Goal: Task Accomplishment & Management: Manage account settings

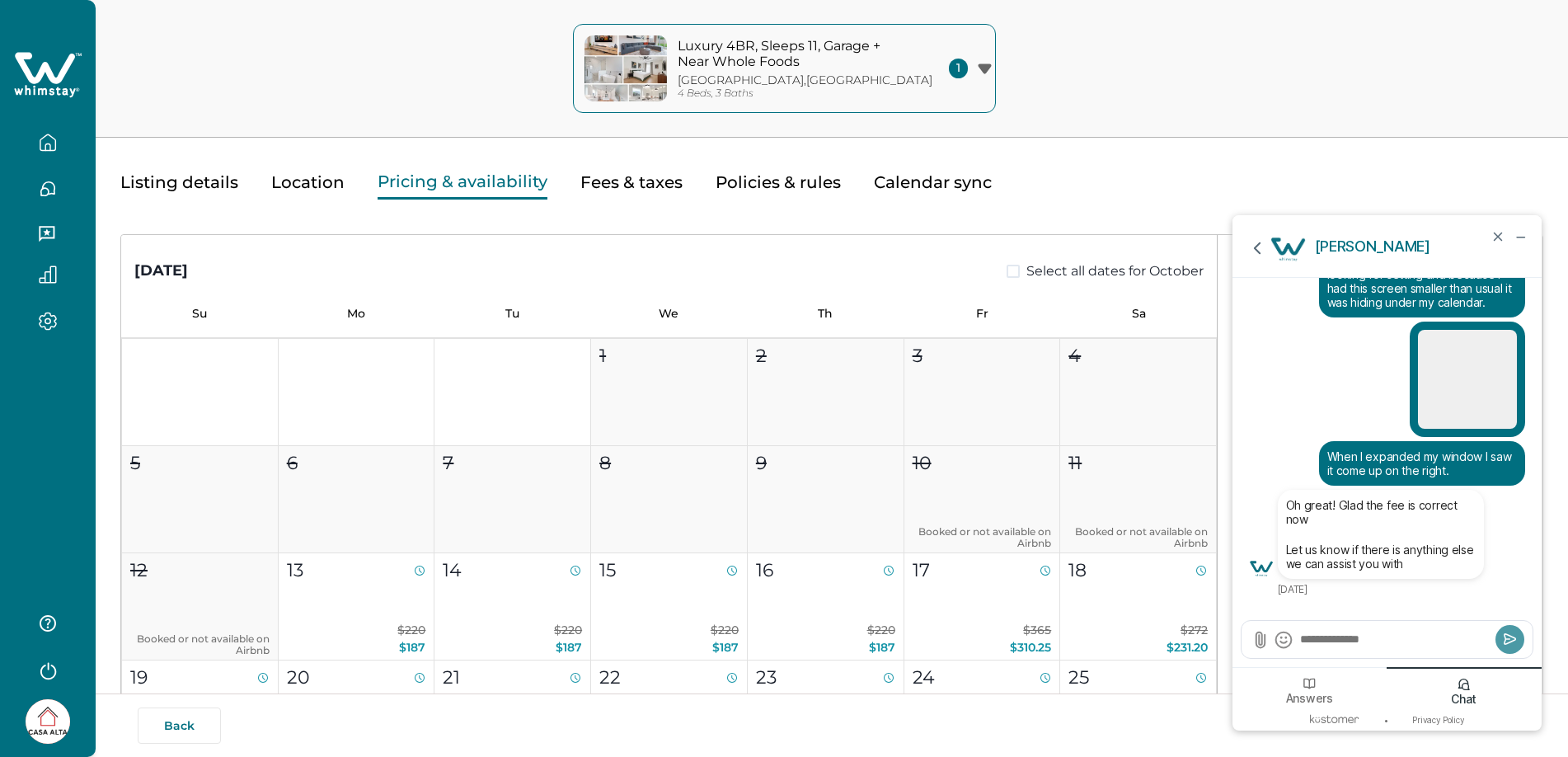
scroll to position [656, 0]
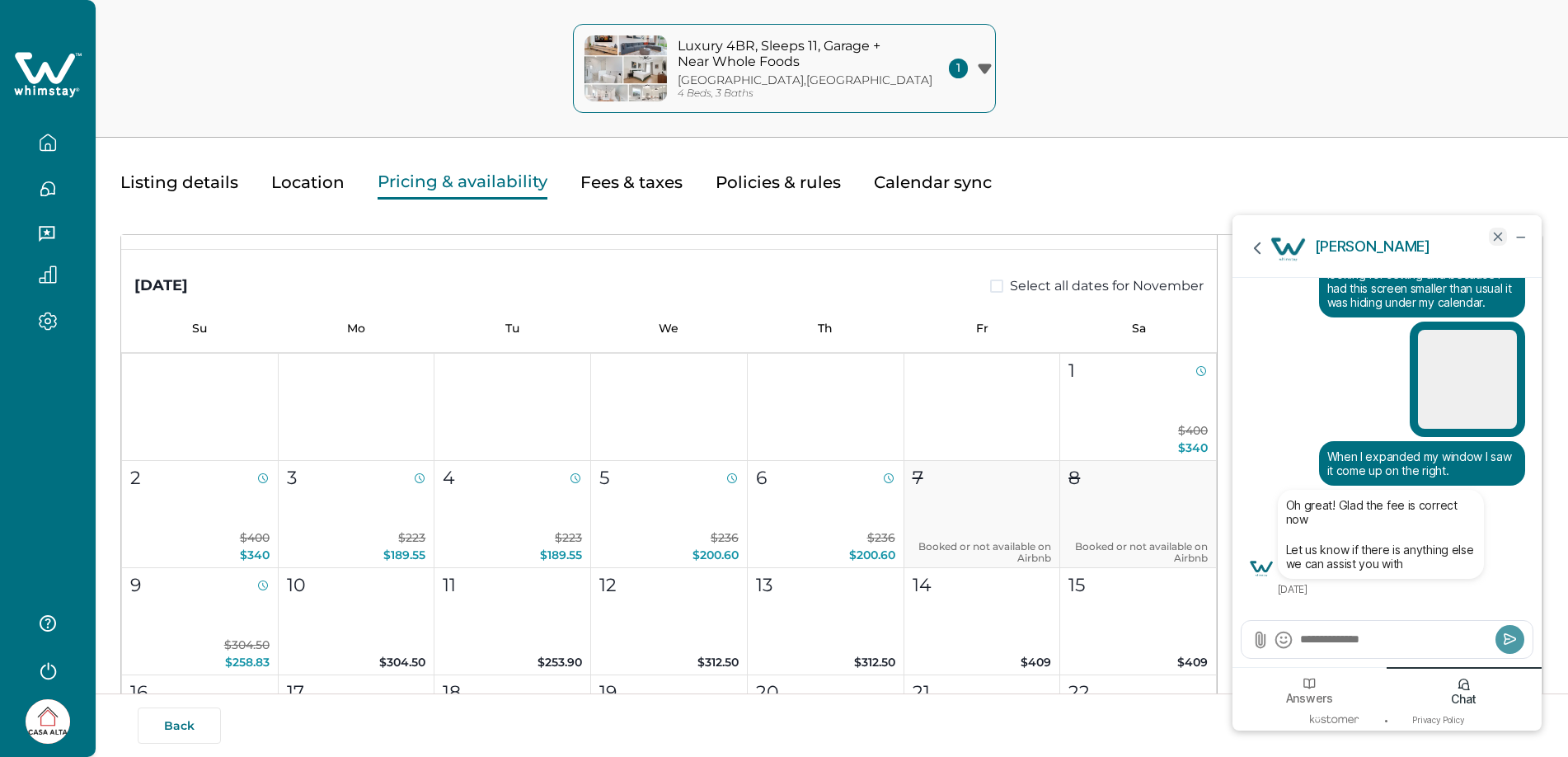
click at [1500, 238] on icon "end chat" at bounding box center [1498, 236] width 7 height 7
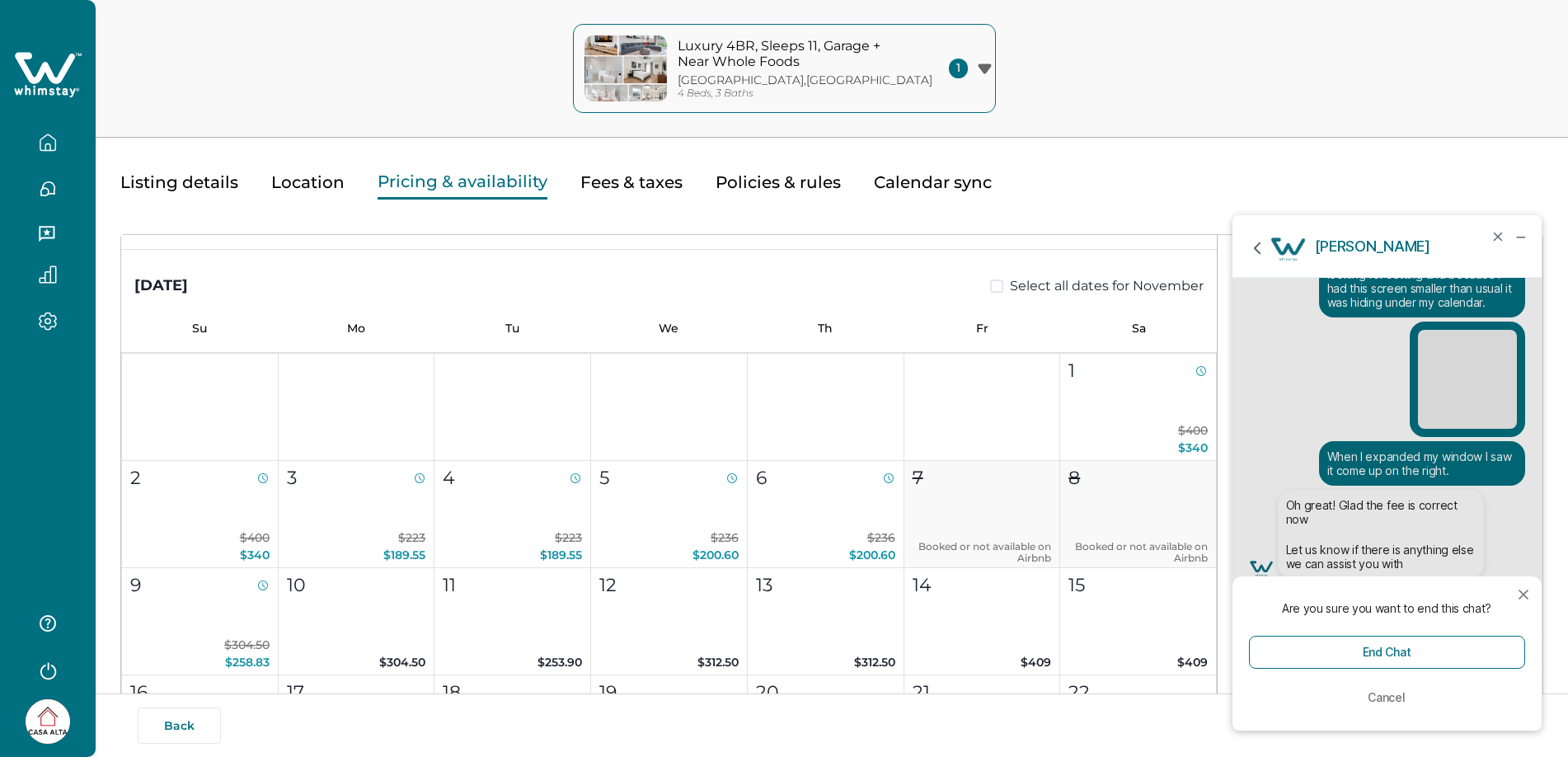
click at [201, 180] on button "Listing details" at bounding box center [179, 182] width 118 height 34
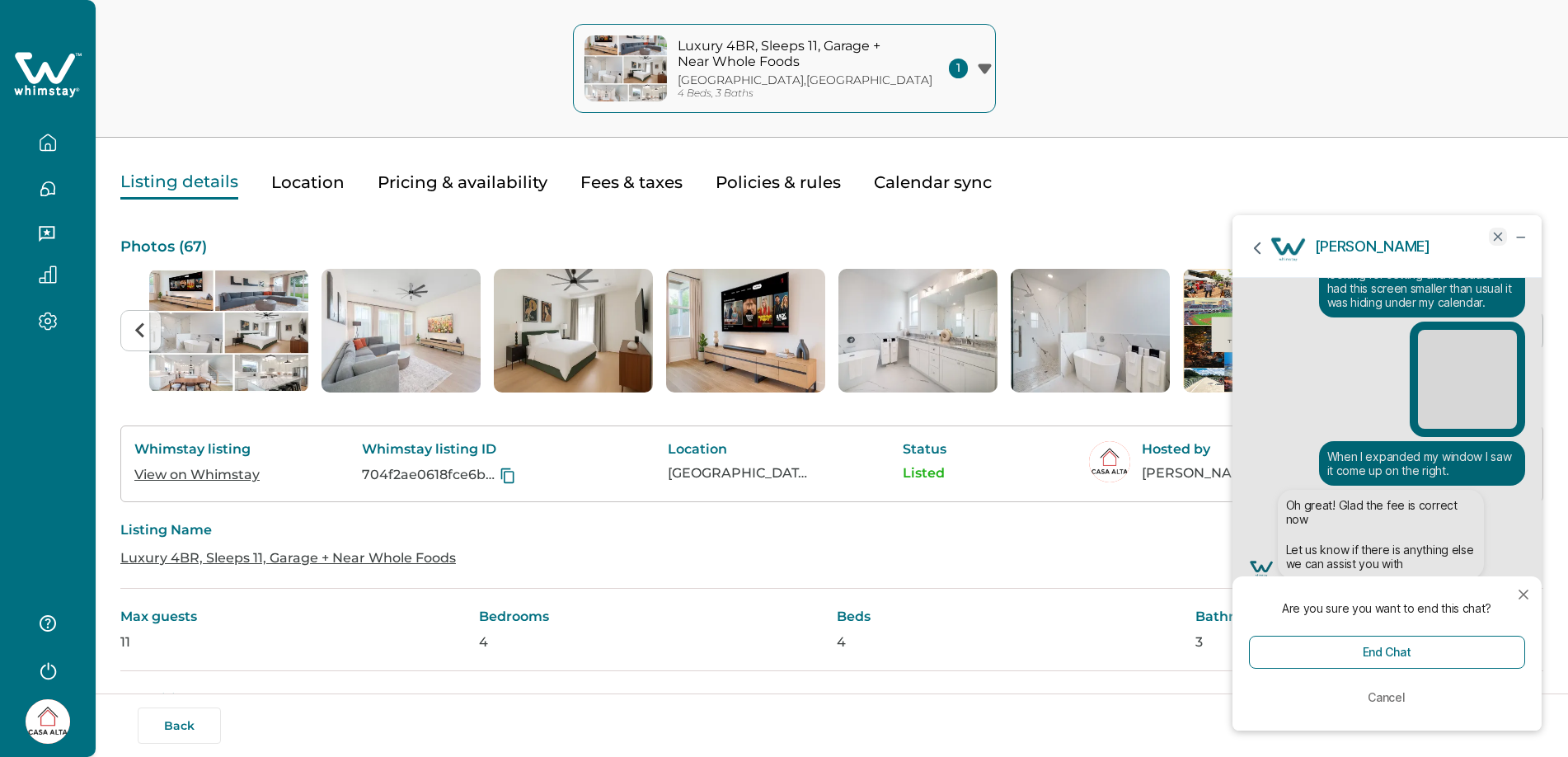
click at [1492, 238] on icon "end chat" at bounding box center [1498, 237] width 15 height 15
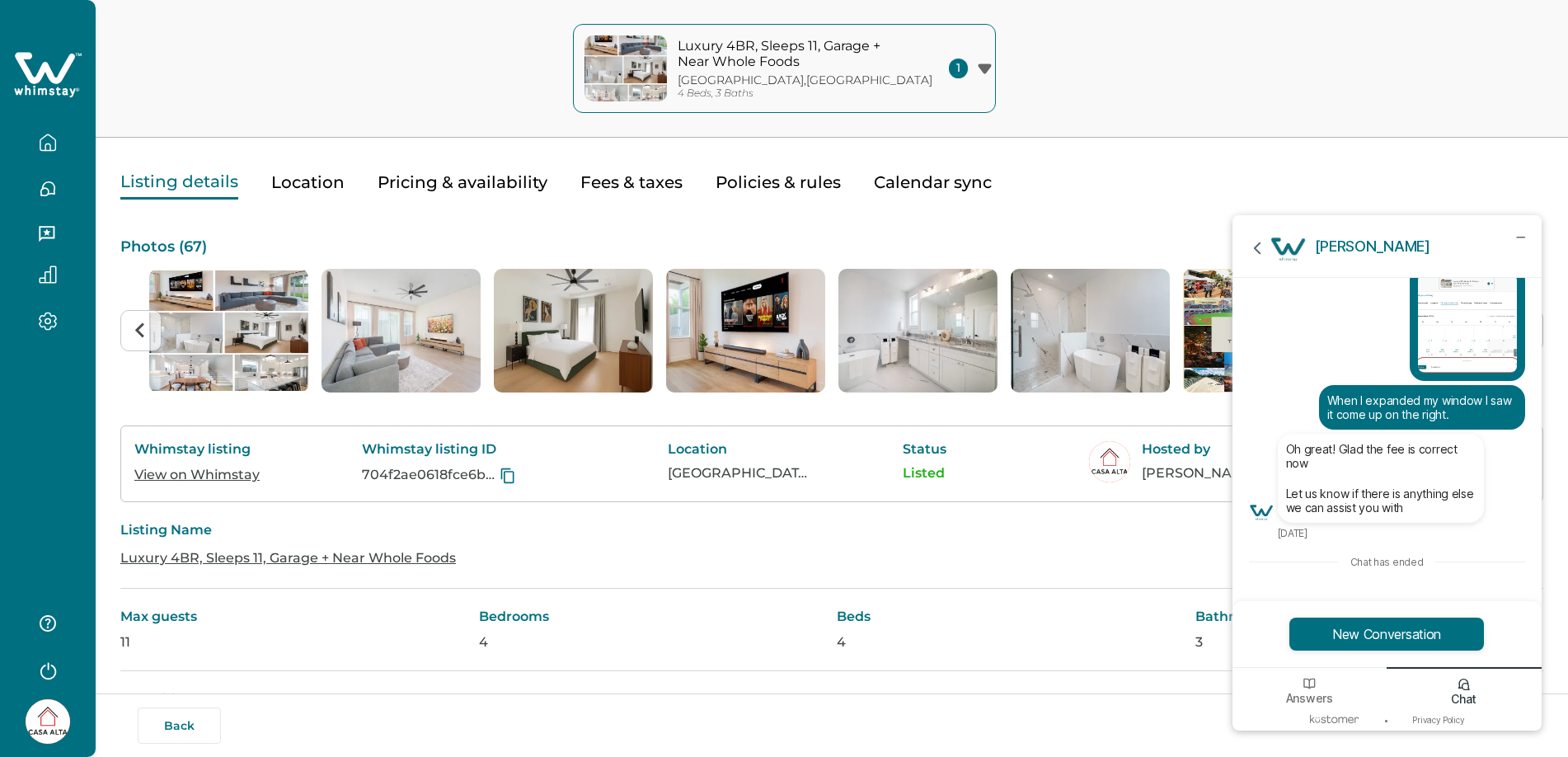
click at [47, 189] on icon "button" at bounding box center [48, 189] width 14 height 14
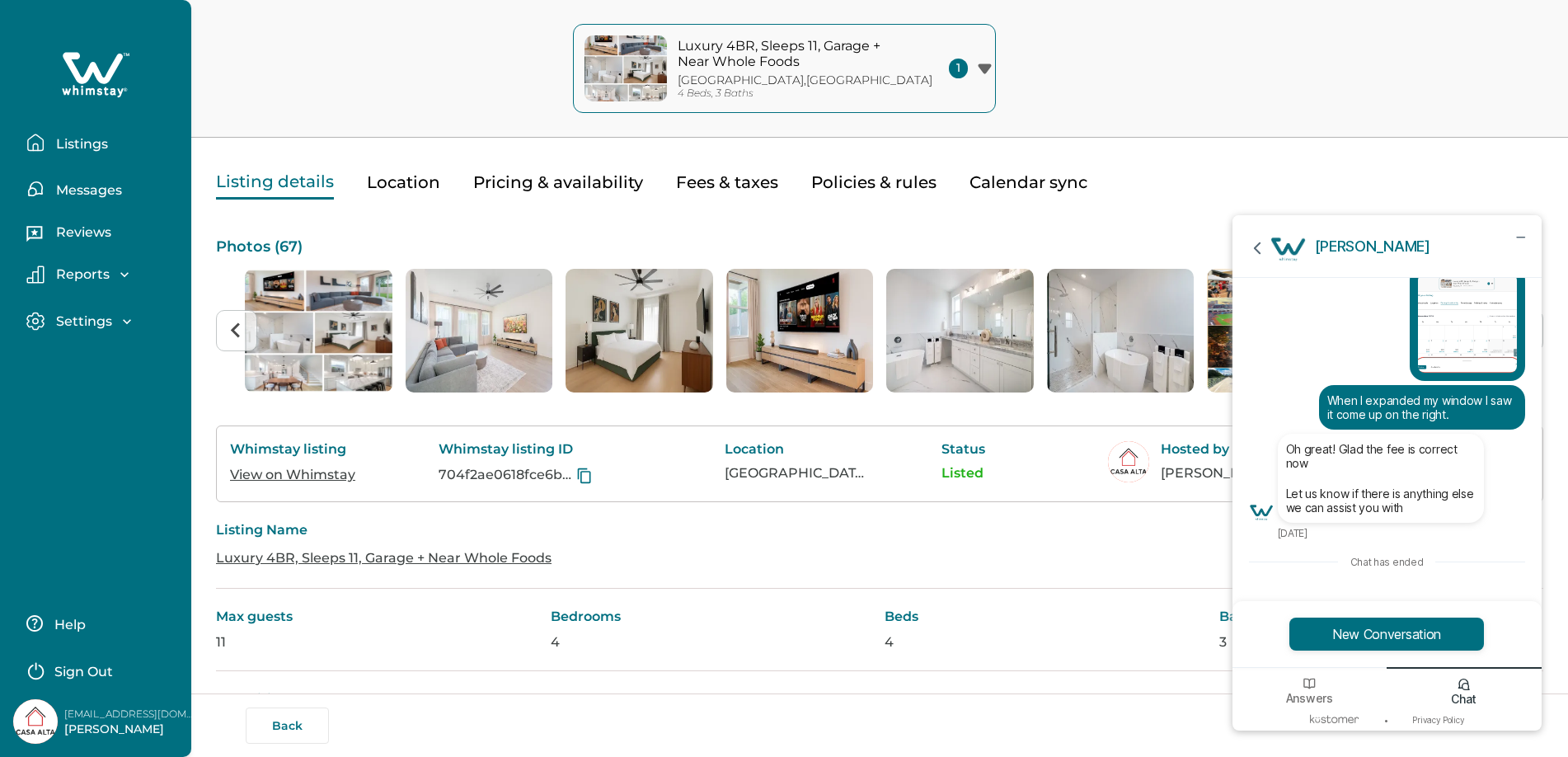
click at [71, 189] on p "Messages" at bounding box center [87, 190] width 71 height 16
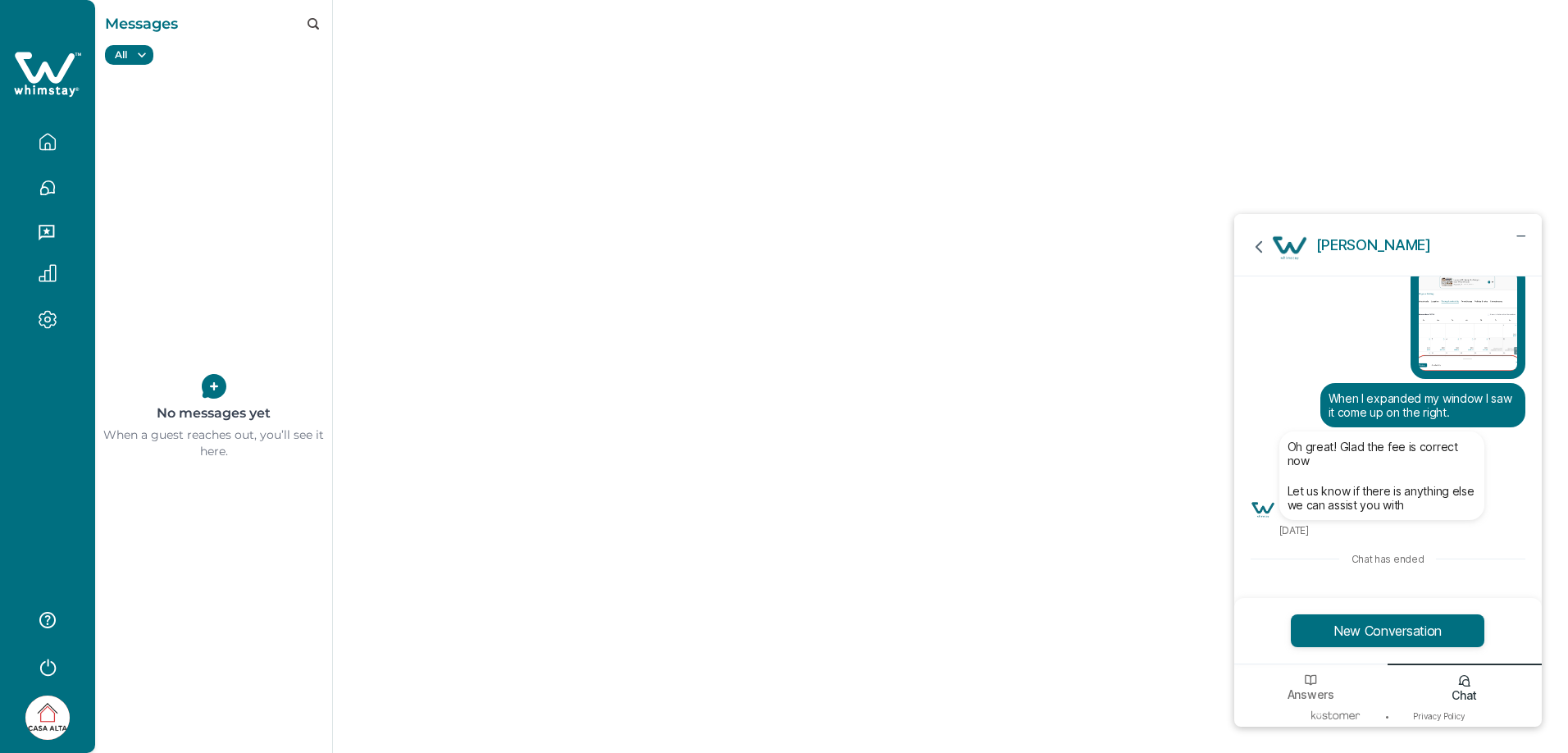
click at [40, 145] on icon "button" at bounding box center [47, 141] width 15 height 15
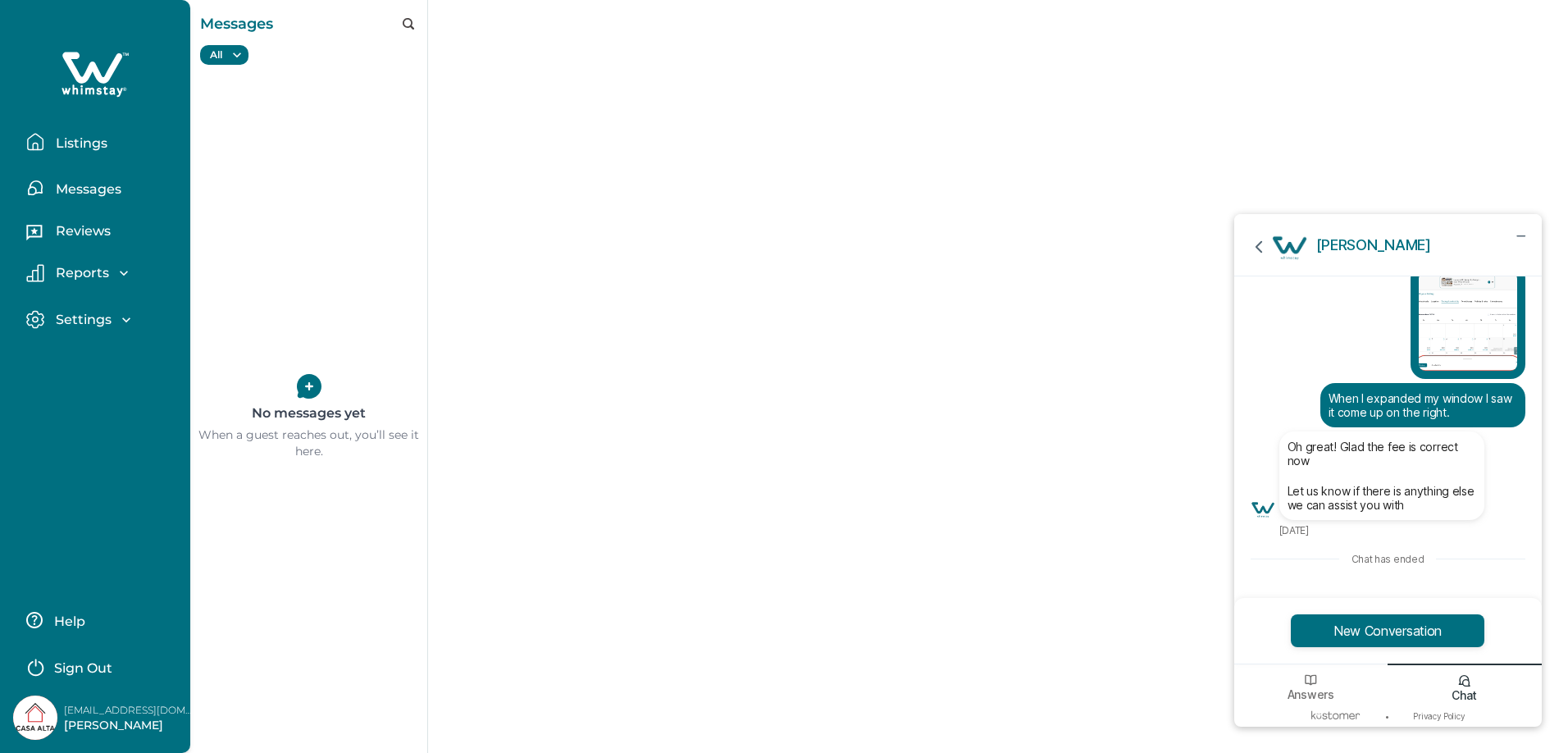
click at [54, 139] on p "Listings" at bounding box center [79, 144] width 56 height 16
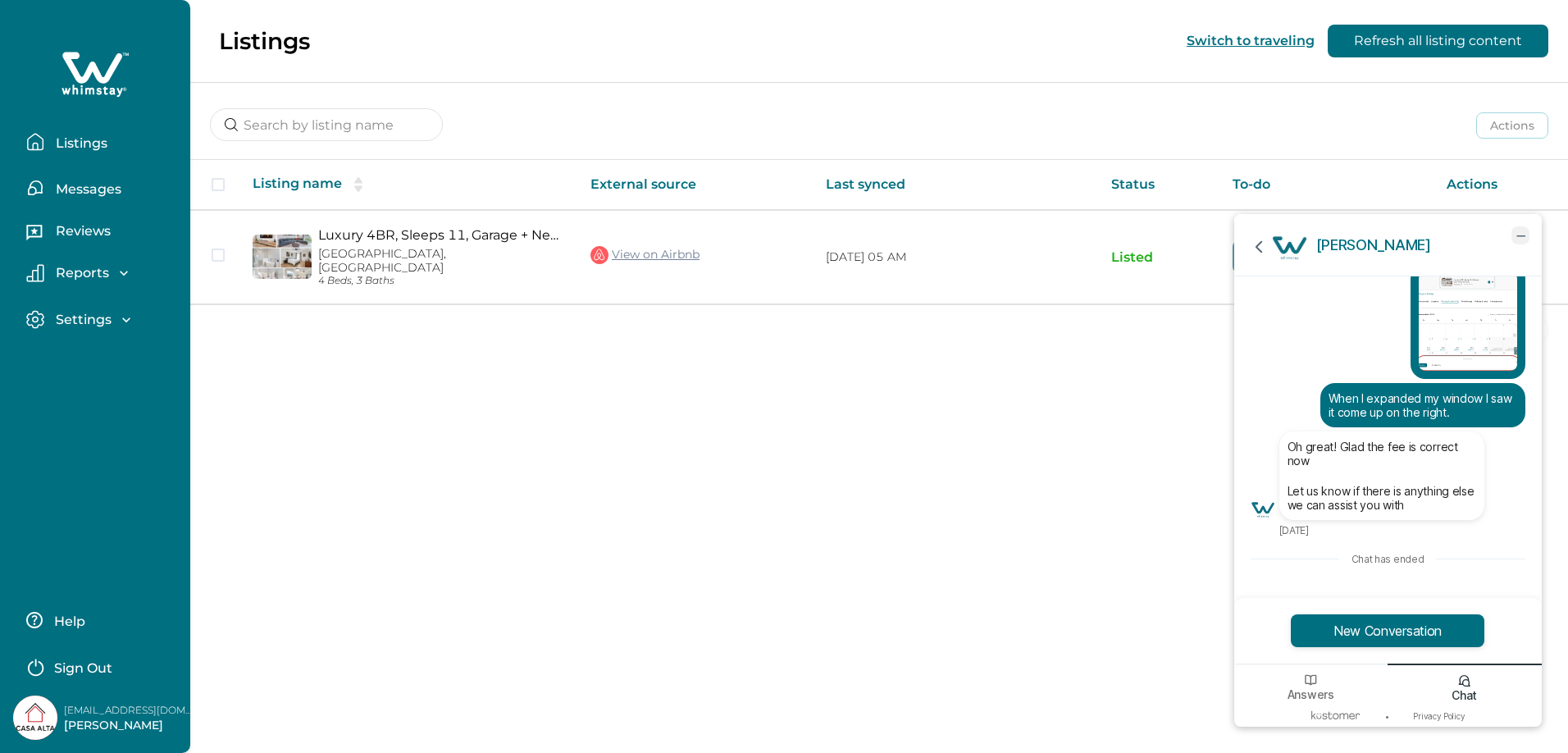
click at [1518, 236] on icon "minimize chat widget" at bounding box center [1522, 236] width 7 height 0
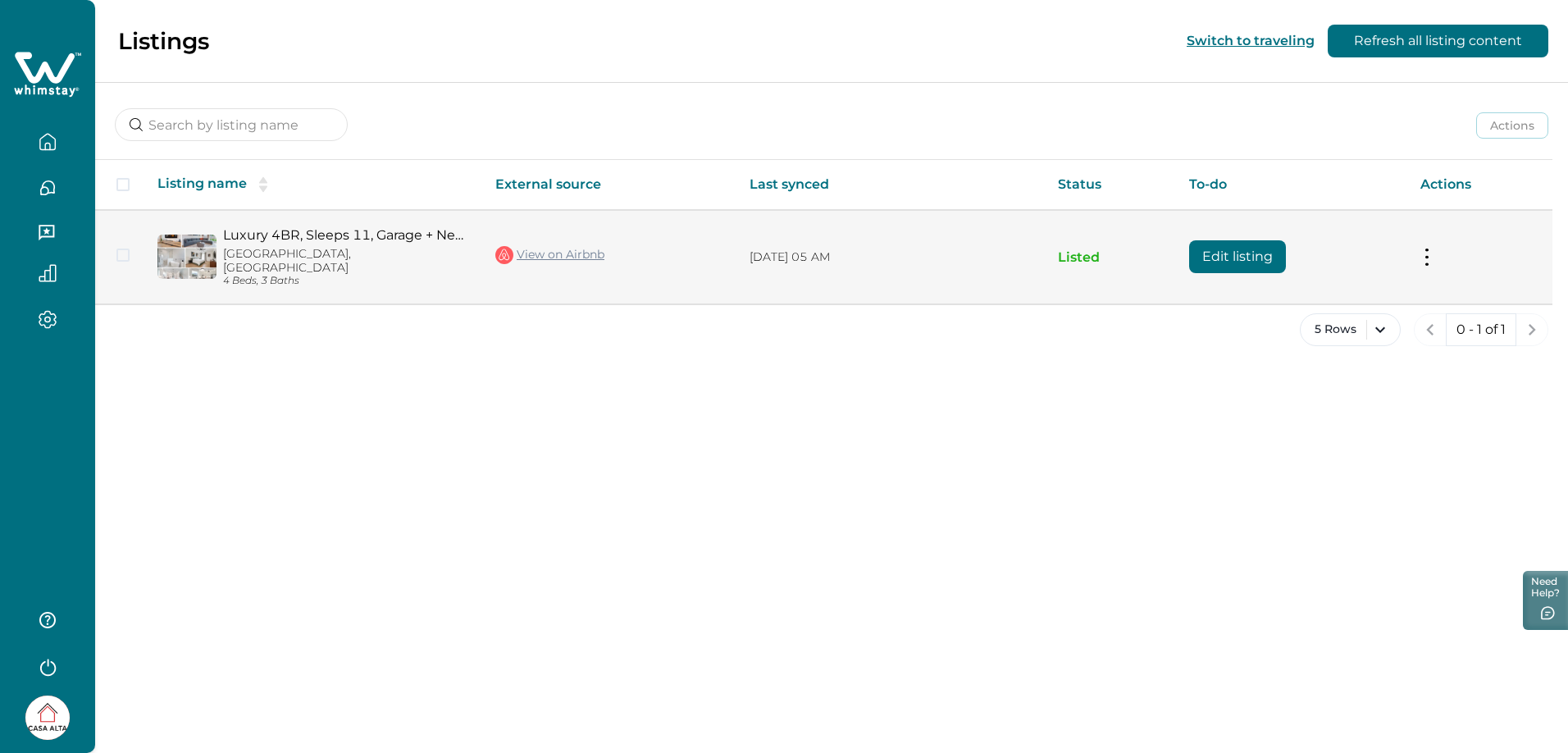
click at [407, 242] on link "Luxury 4BR, Sleeps 11, Garage + Near Whole Foods" at bounding box center [346, 235] width 246 height 15
click at [1249, 259] on button "Edit listing" at bounding box center [1238, 257] width 96 height 33
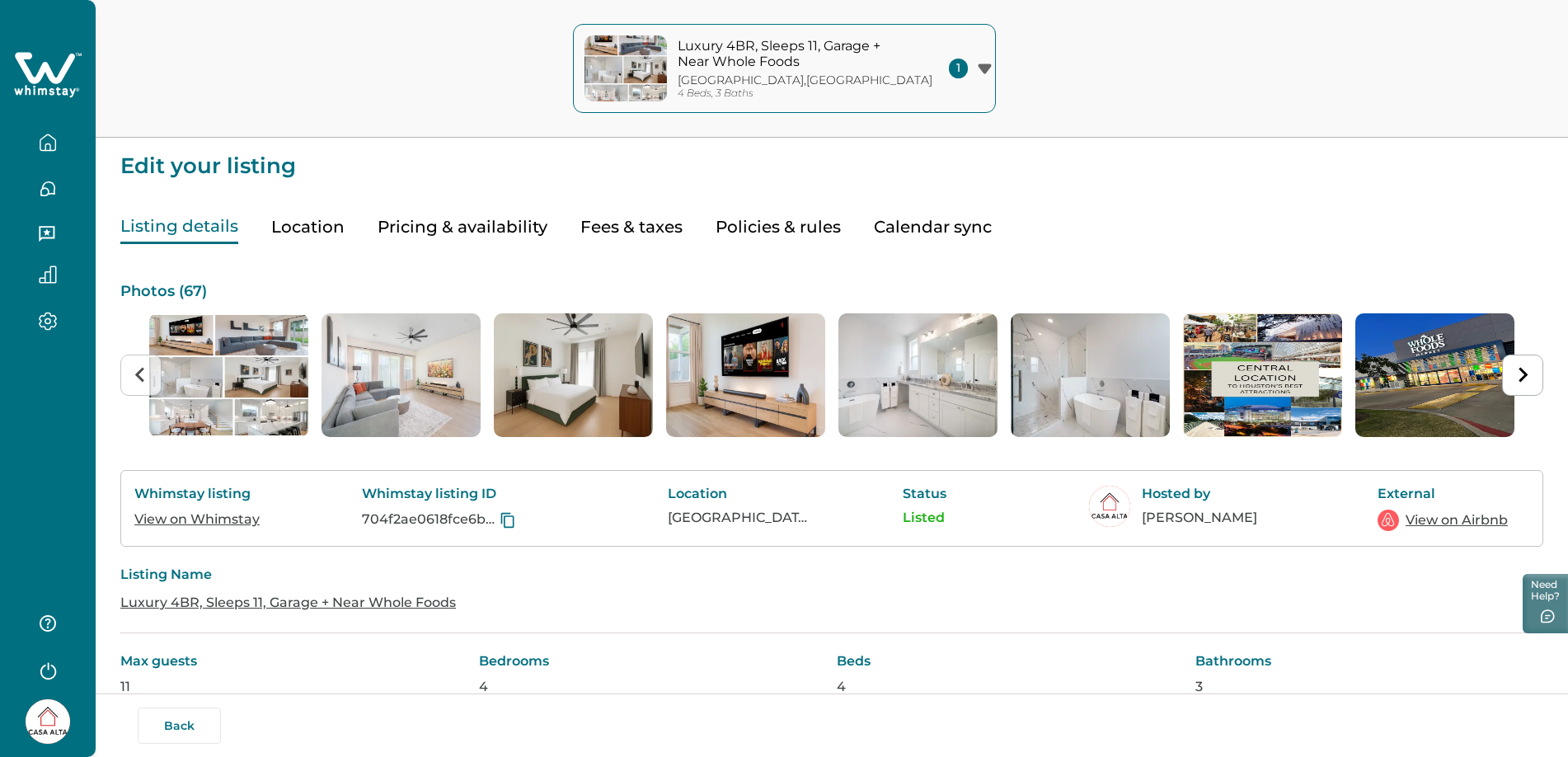
click at [302, 223] on button "Location" at bounding box center [308, 227] width 73 height 34
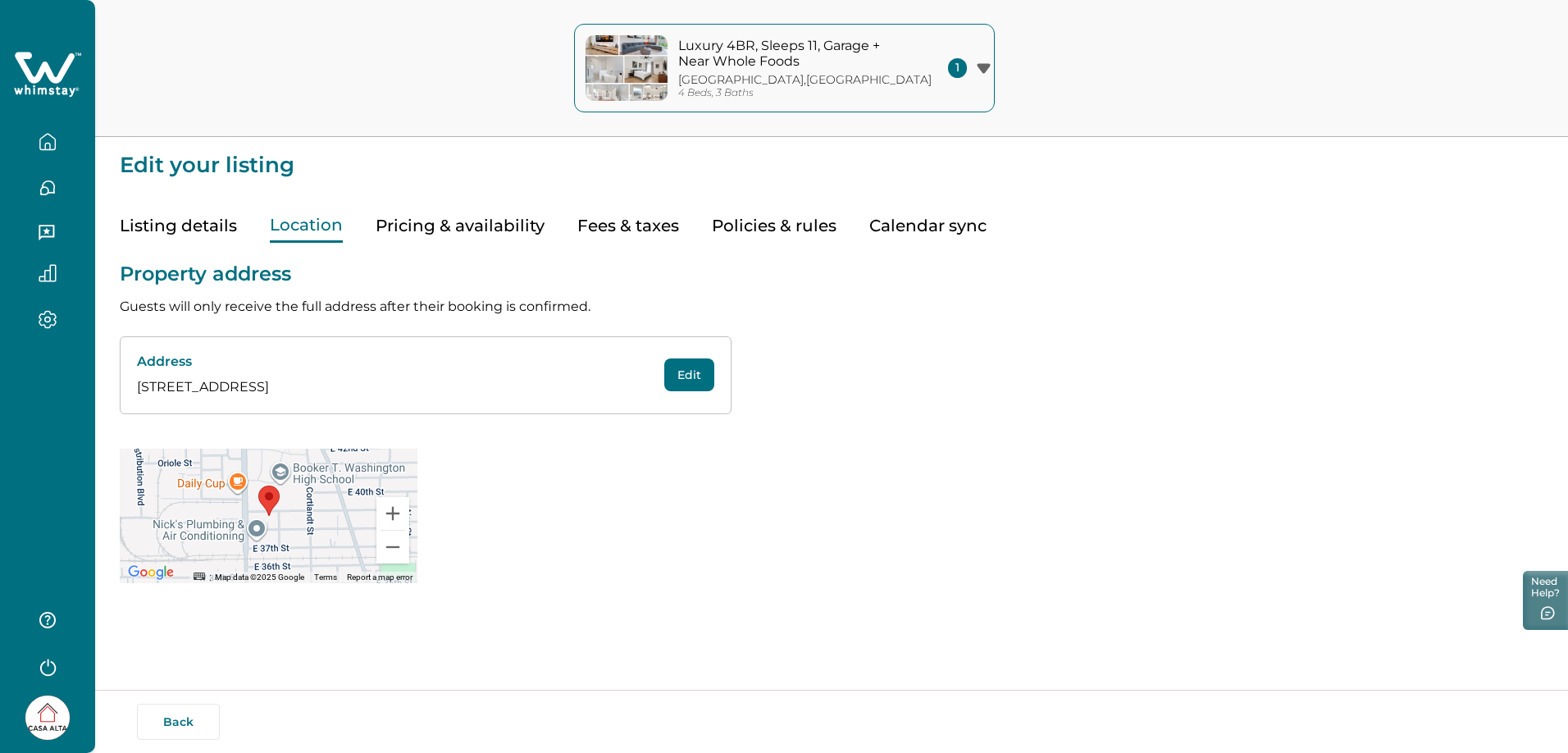
click at [390, 221] on button "Pricing & availability" at bounding box center [460, 226] width 169 height 34
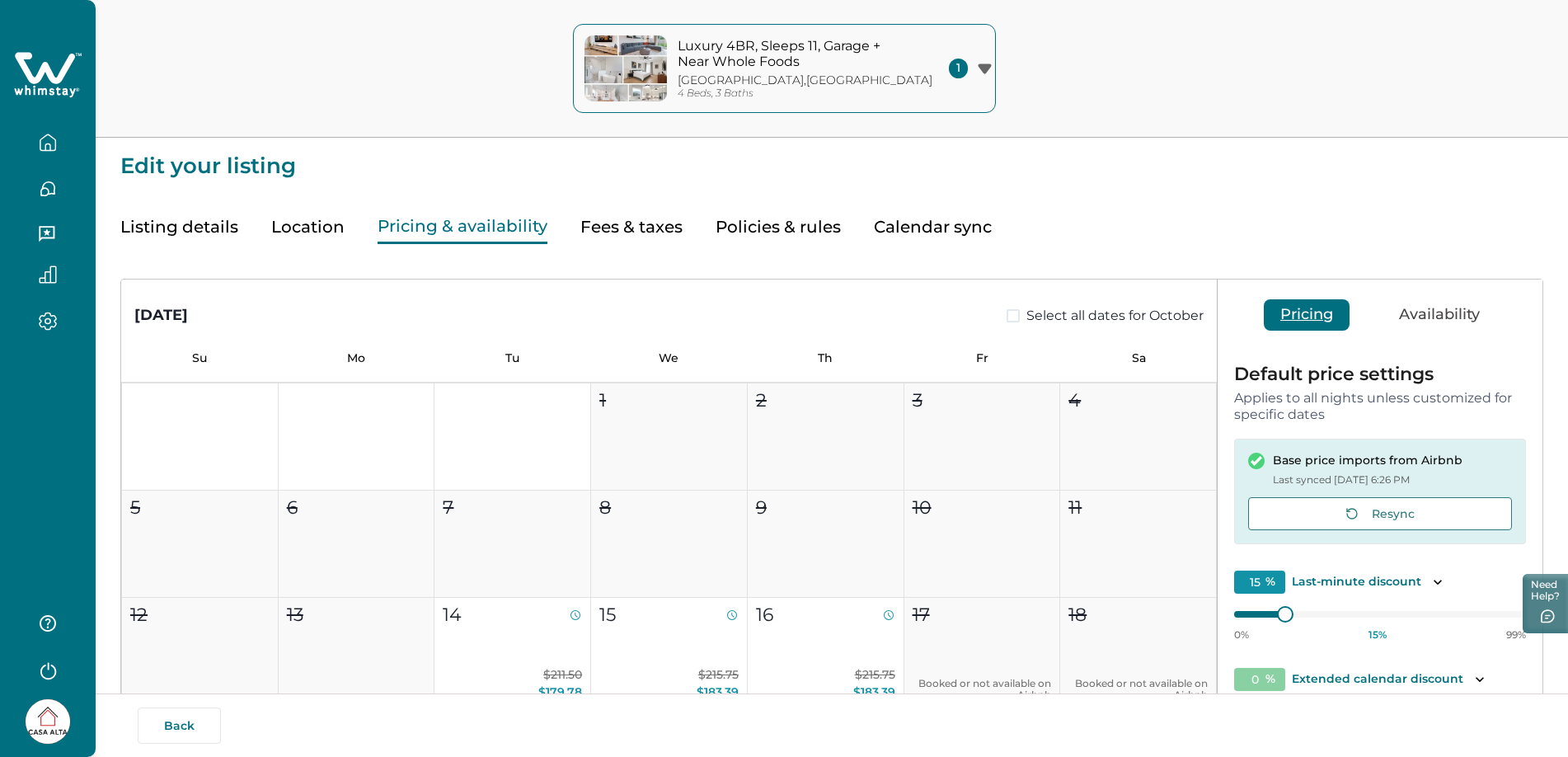
click at [629, 222] on button "Fees & taxes" at bounding box center [632, 227] width 102 height 34
type input "20"
click at [532, 222] on button "Pricing & availability" at bounding box center [463, 227] width 170 height 34
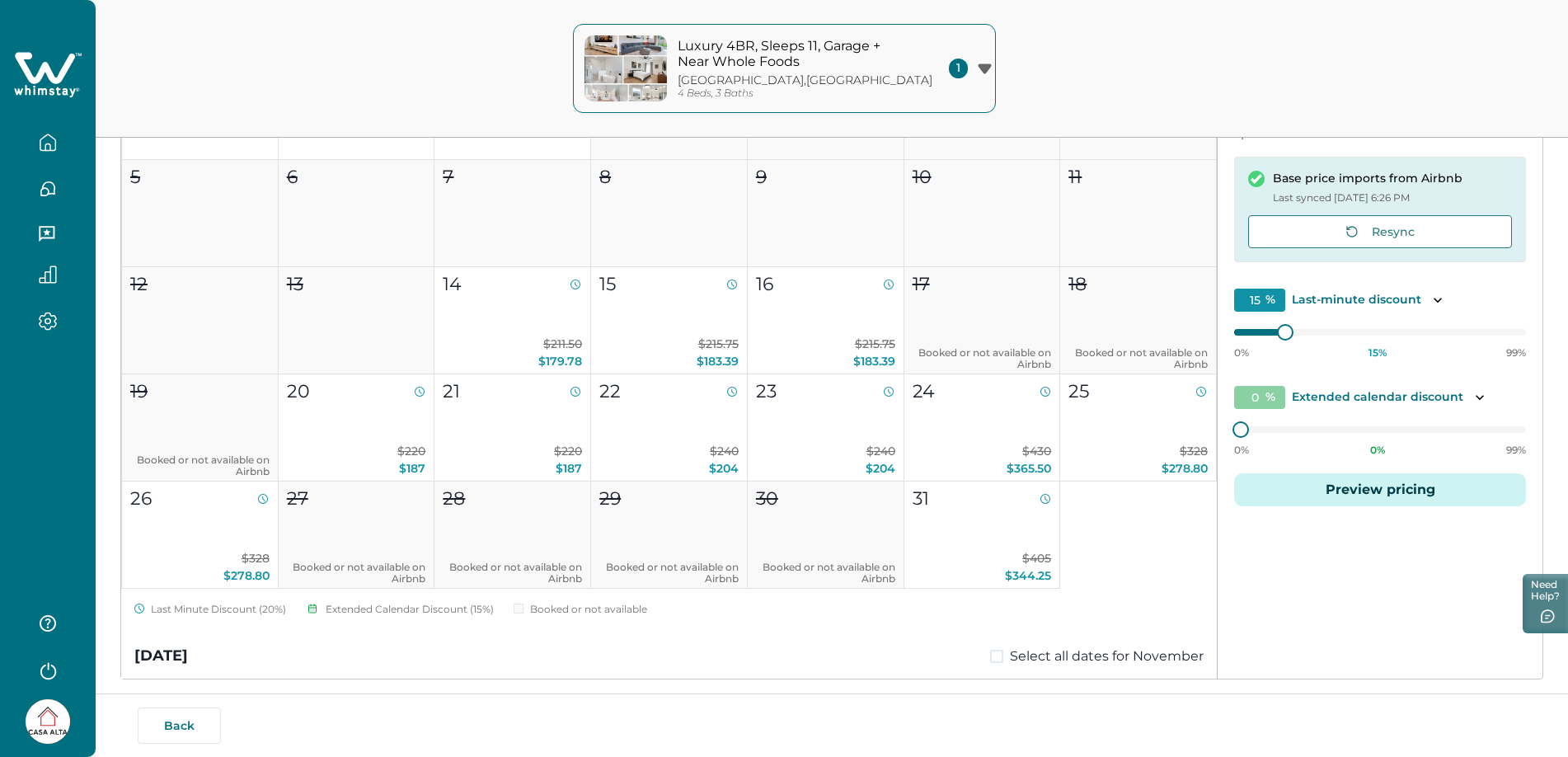
scroll to position [46, 0]
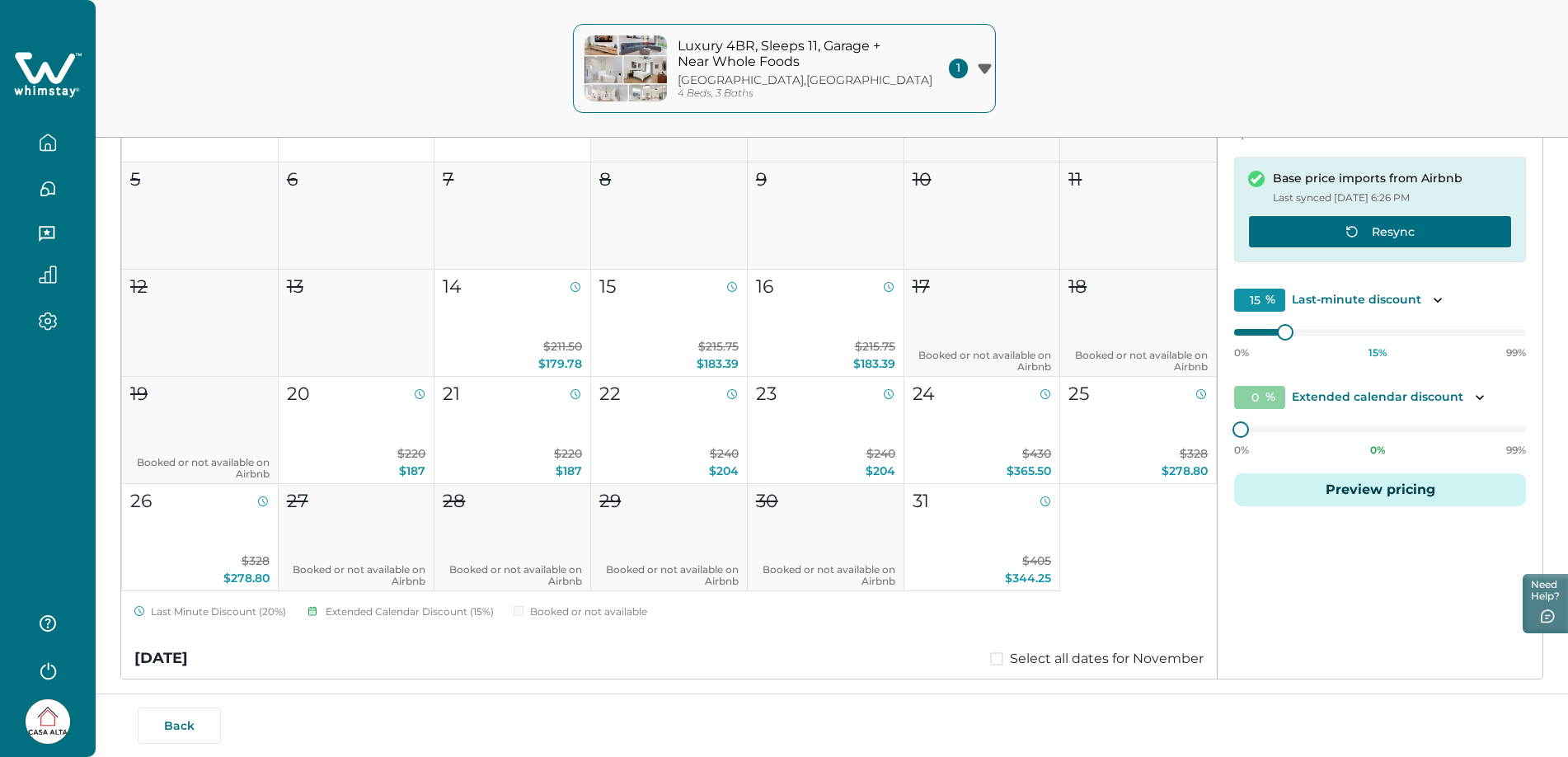
click at [1364, 233] on span "button" at bounding box center [1356, 232] width 20 height 13
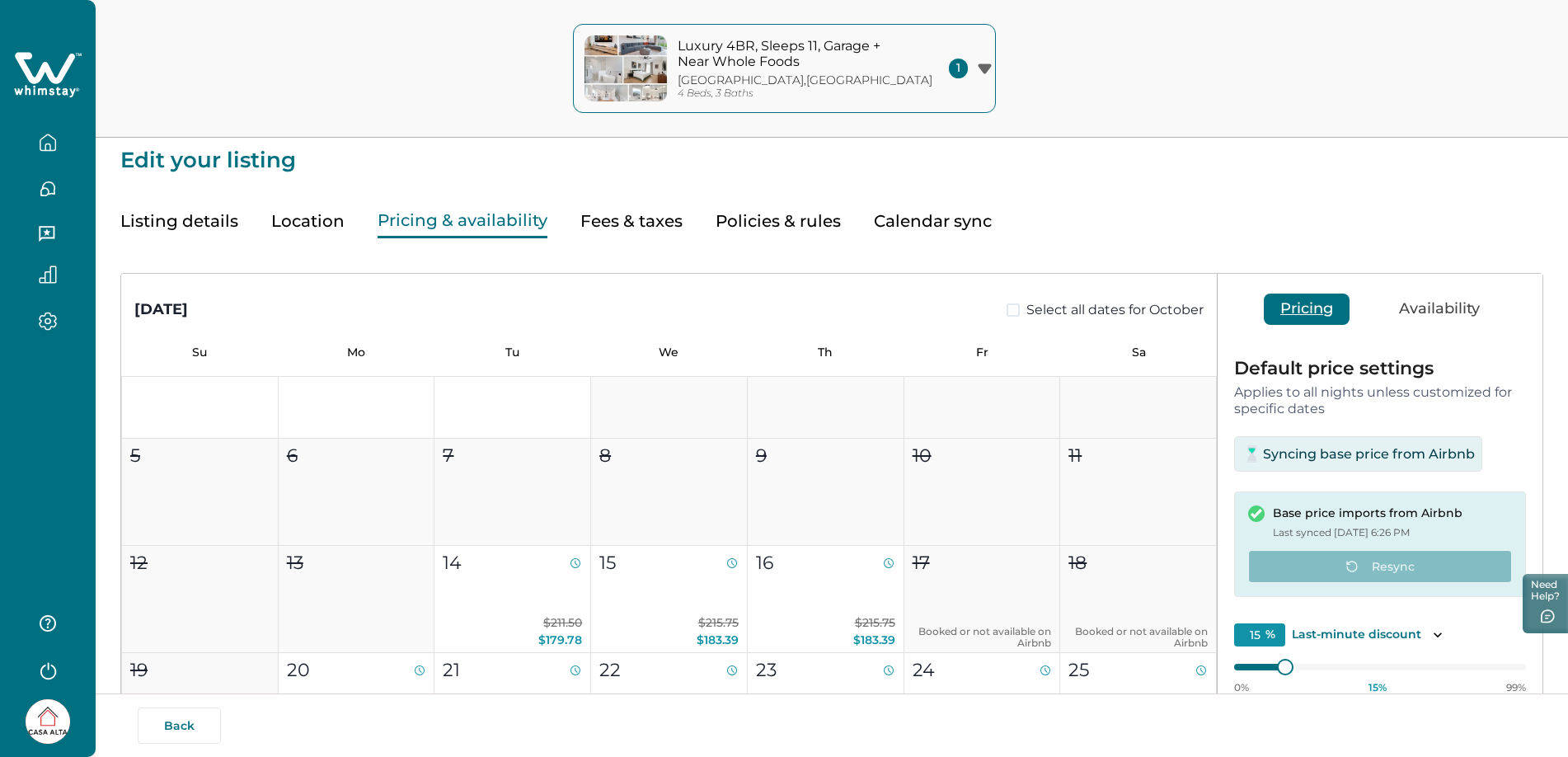
scroll to position [0, 0]
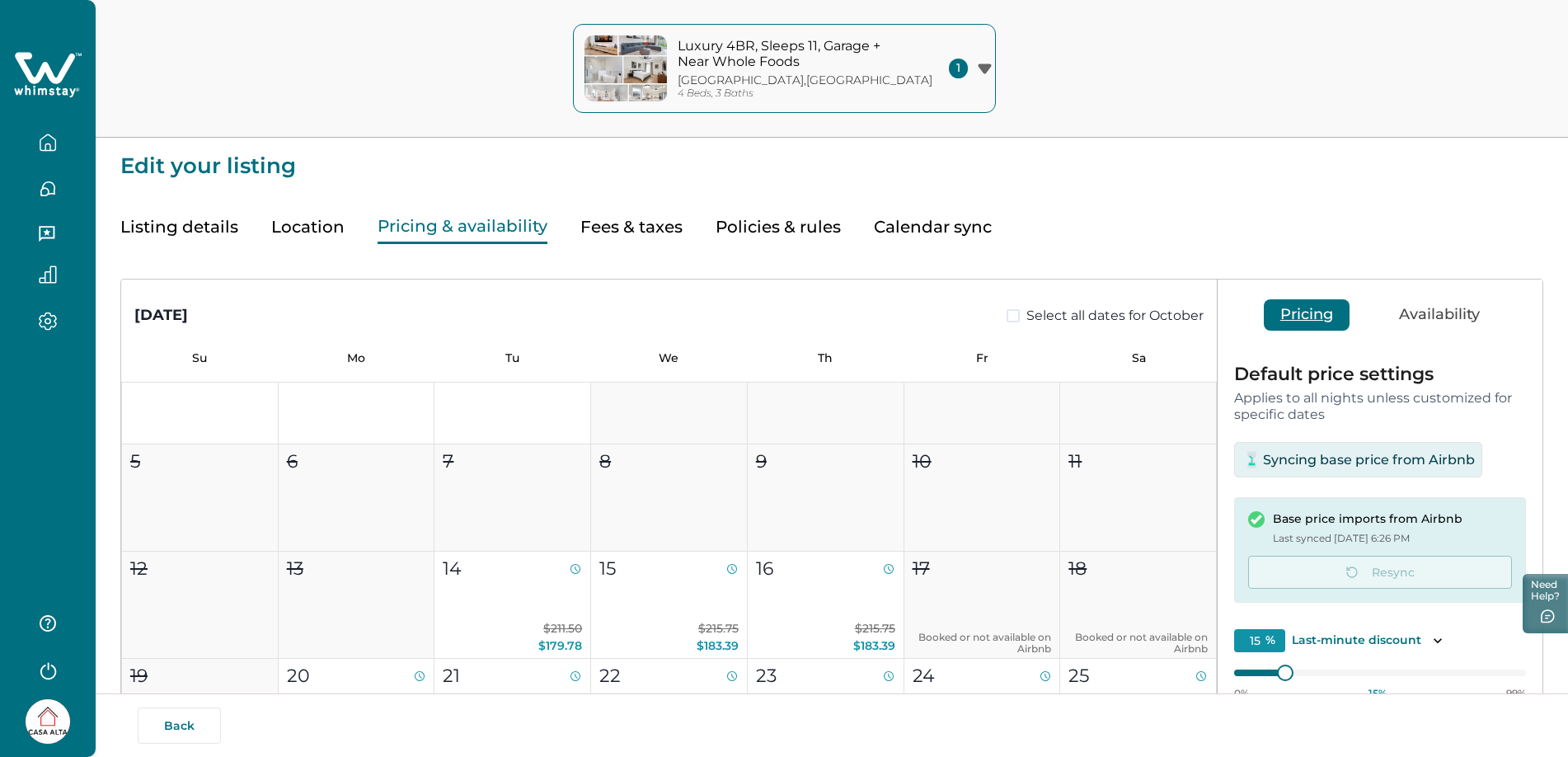
click at [1415, 313] on button "Availability" at bounding box center [1440, 315] width 113 height 31
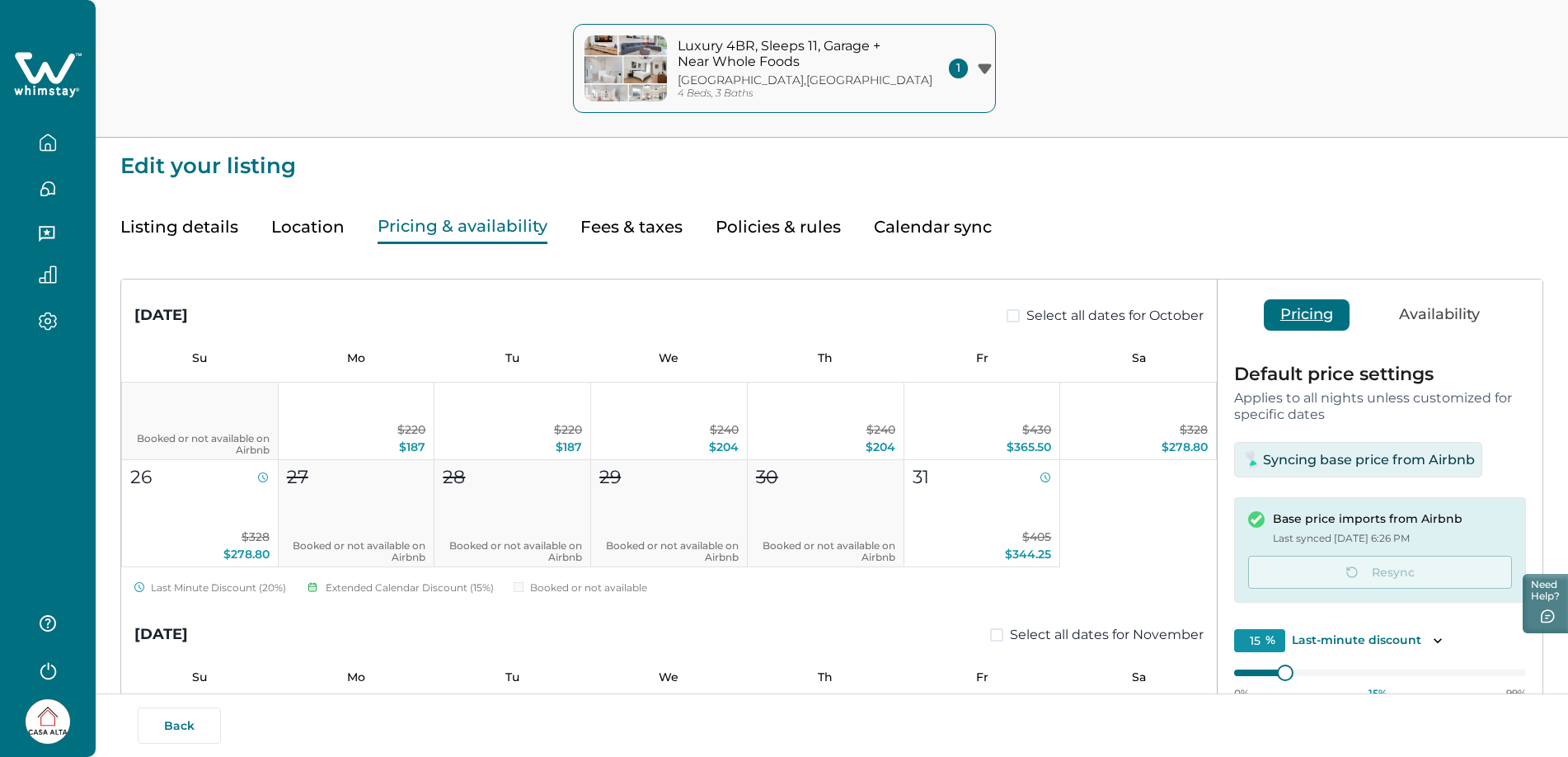
click at [1319, 322] on button "Pricing" at bounding box center [1307, 315] width 86 height 31
click at [908, 231] on button "Calendar sync" at bounding box center [932, 227] width 118 height 34
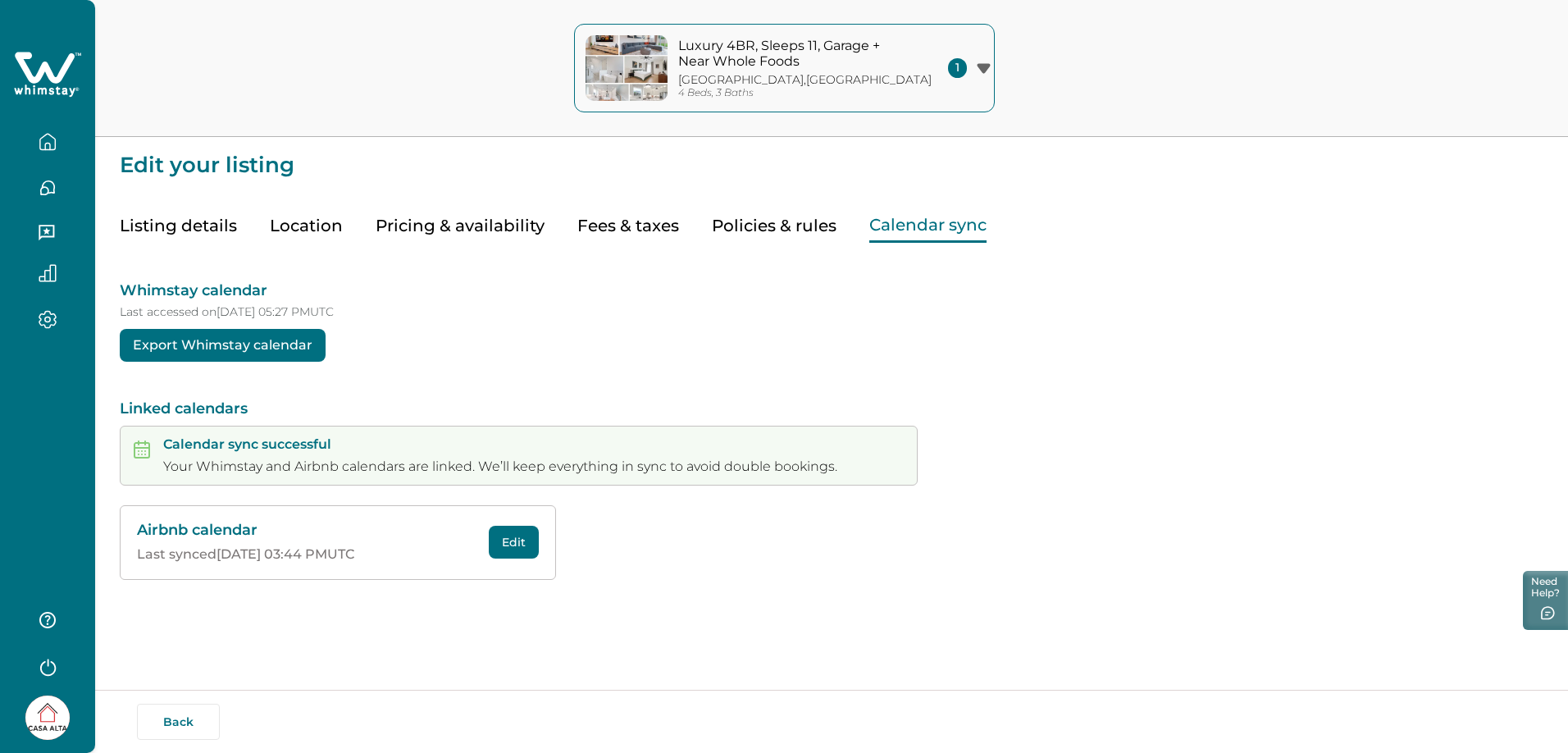
click at [469, 232] on button "Pricing & availability" at bounding box center [460, 226] width 169 height 34
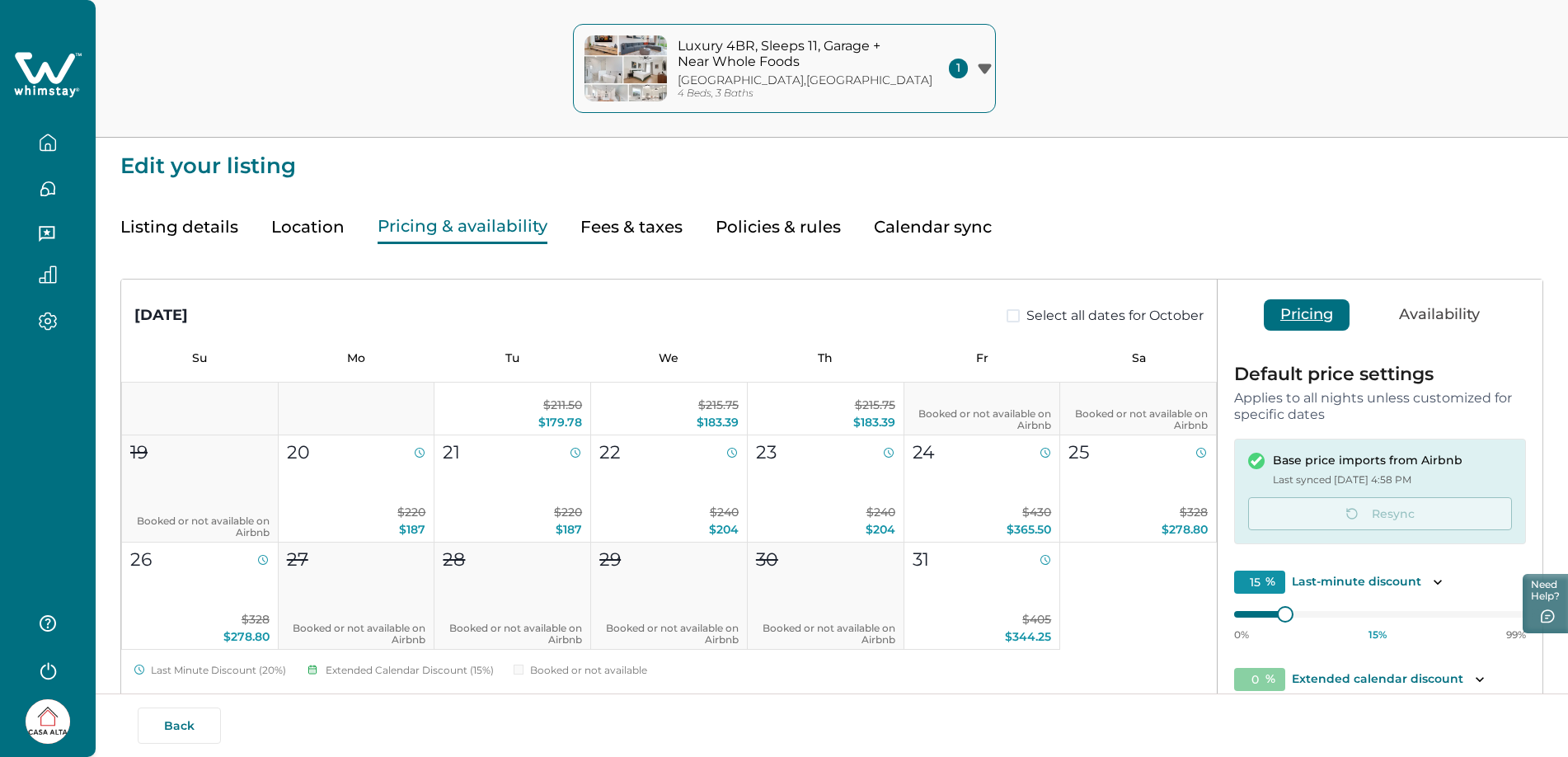
scroll to position [345, 0]
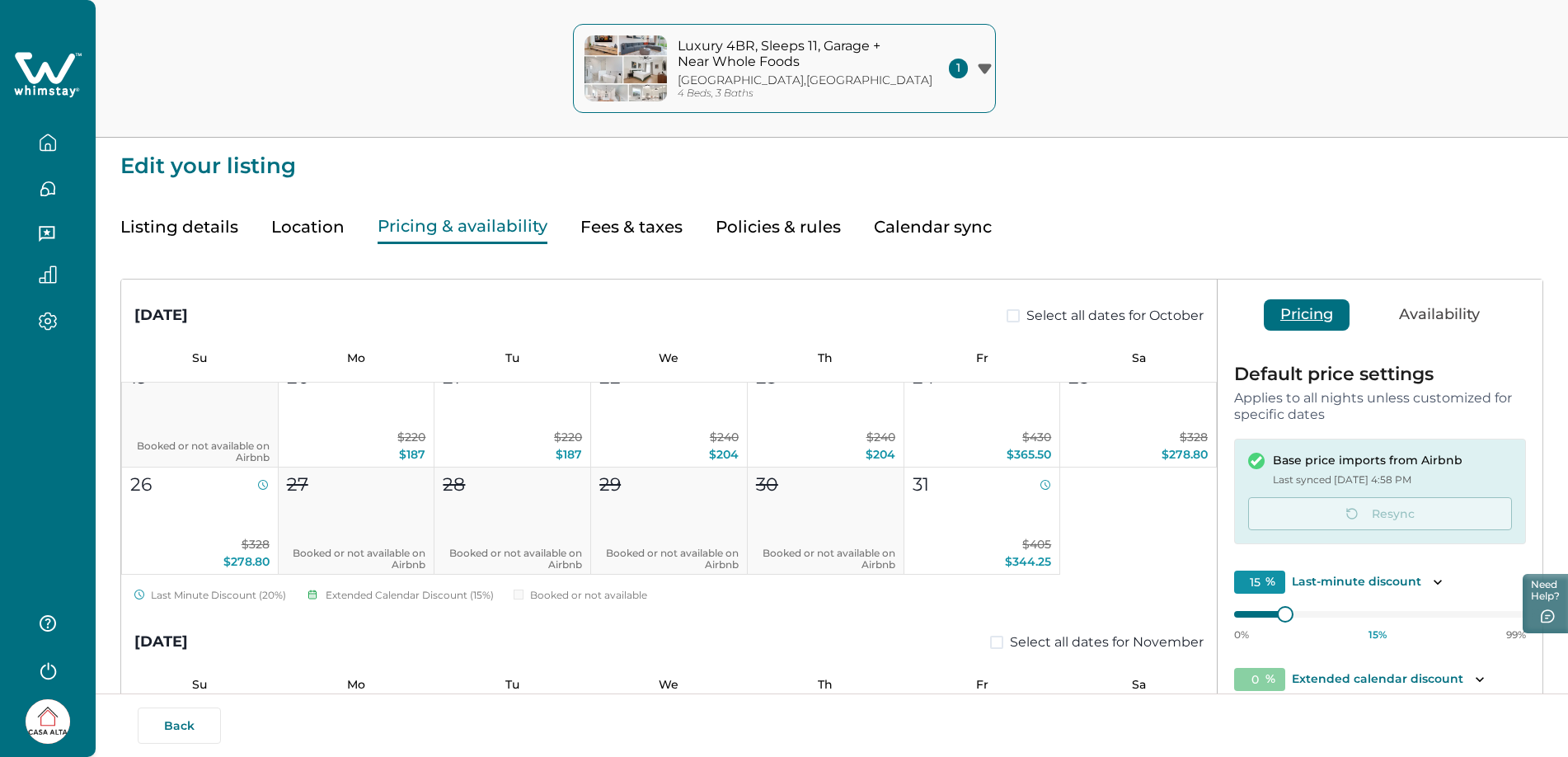
click at [1459, 308] on button "Availability" at bounding box center [1440, 315] width 113 height 31
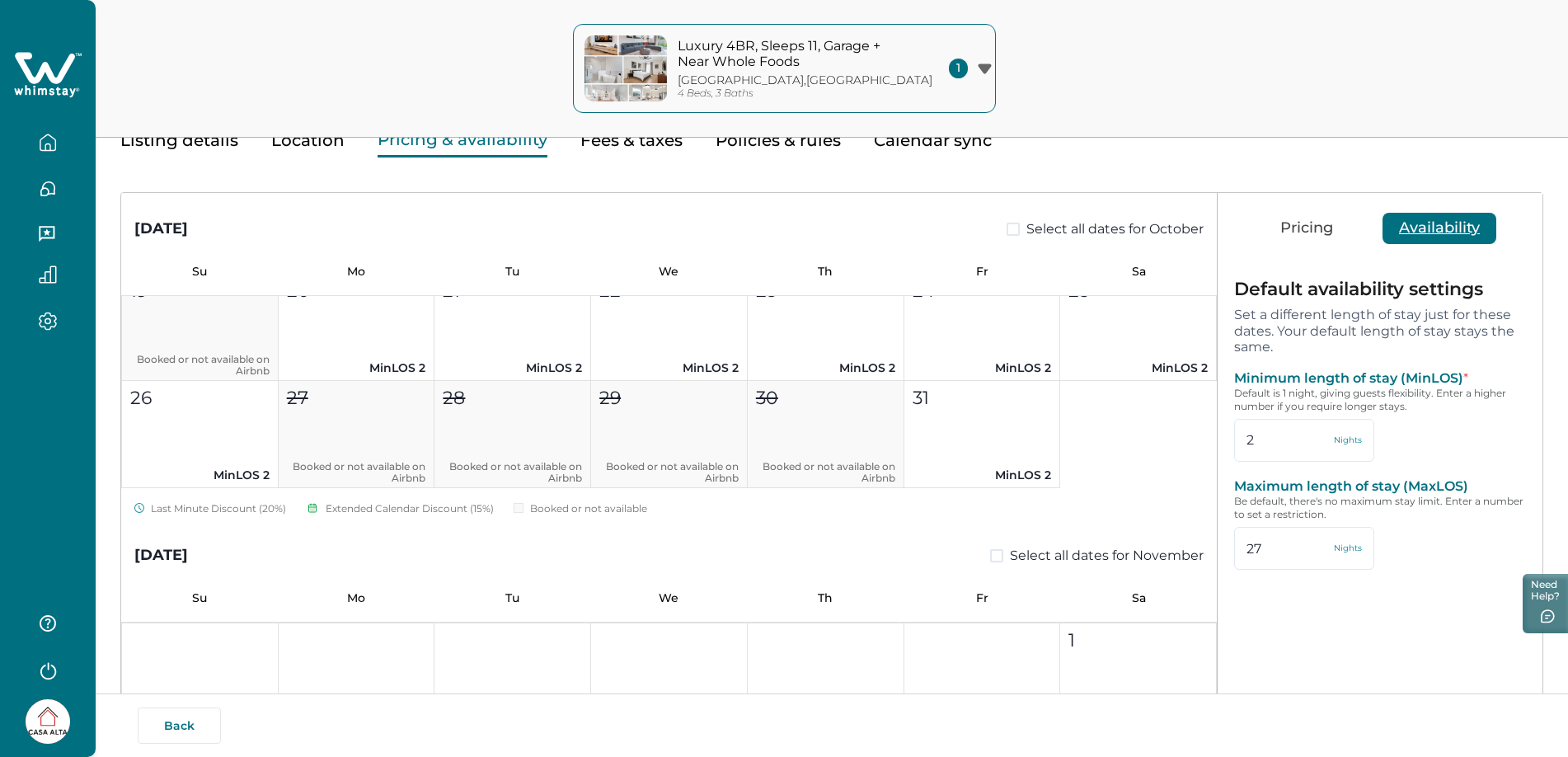
scroll to position [0, 0]
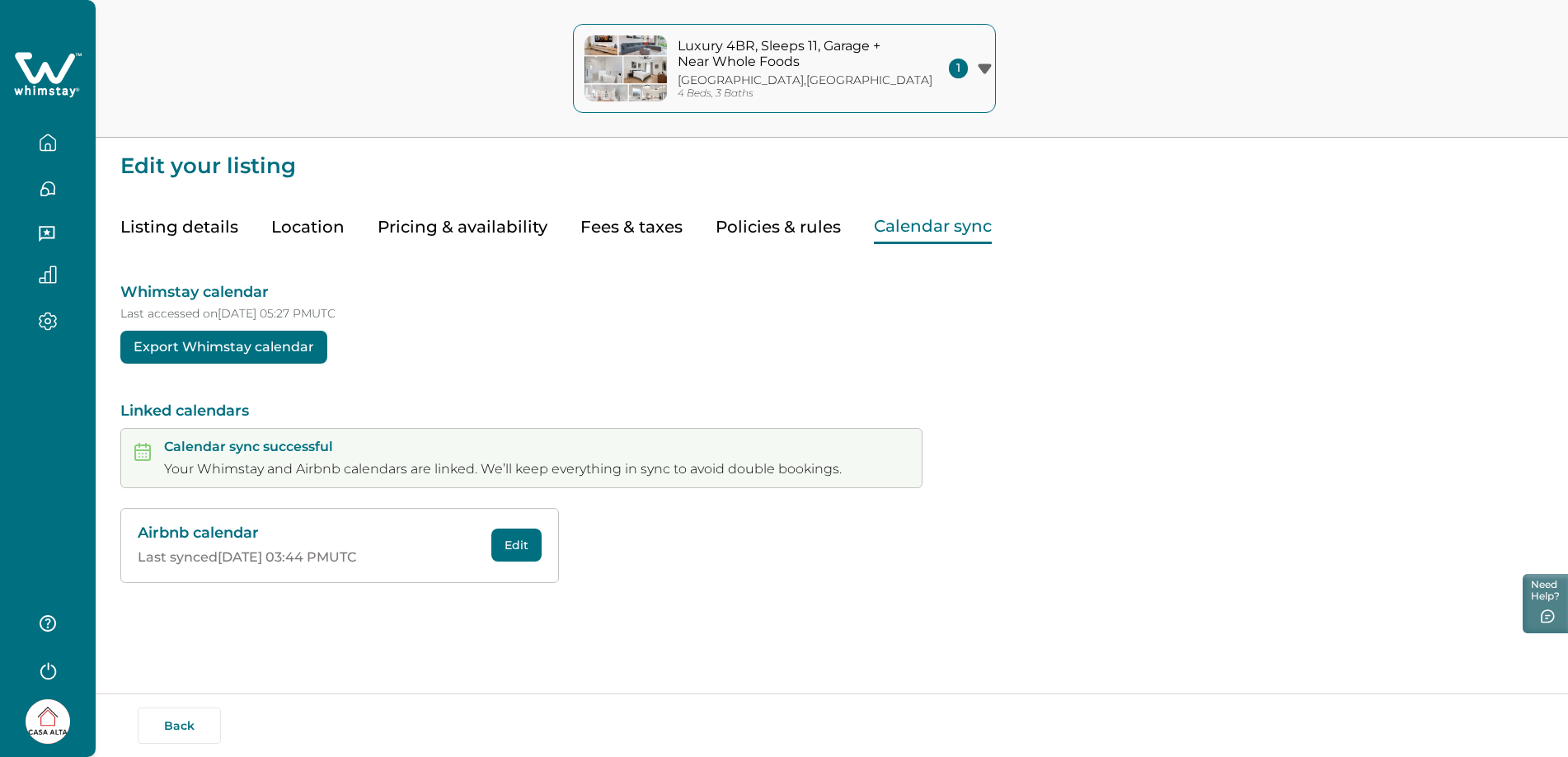
click at [931, 233] on button "Calendar sync" at bounding box center [932, 227] width 118 height 34
click at [505, 553] on button "Edit" at bounding box center [516, 546] width 50 height 33
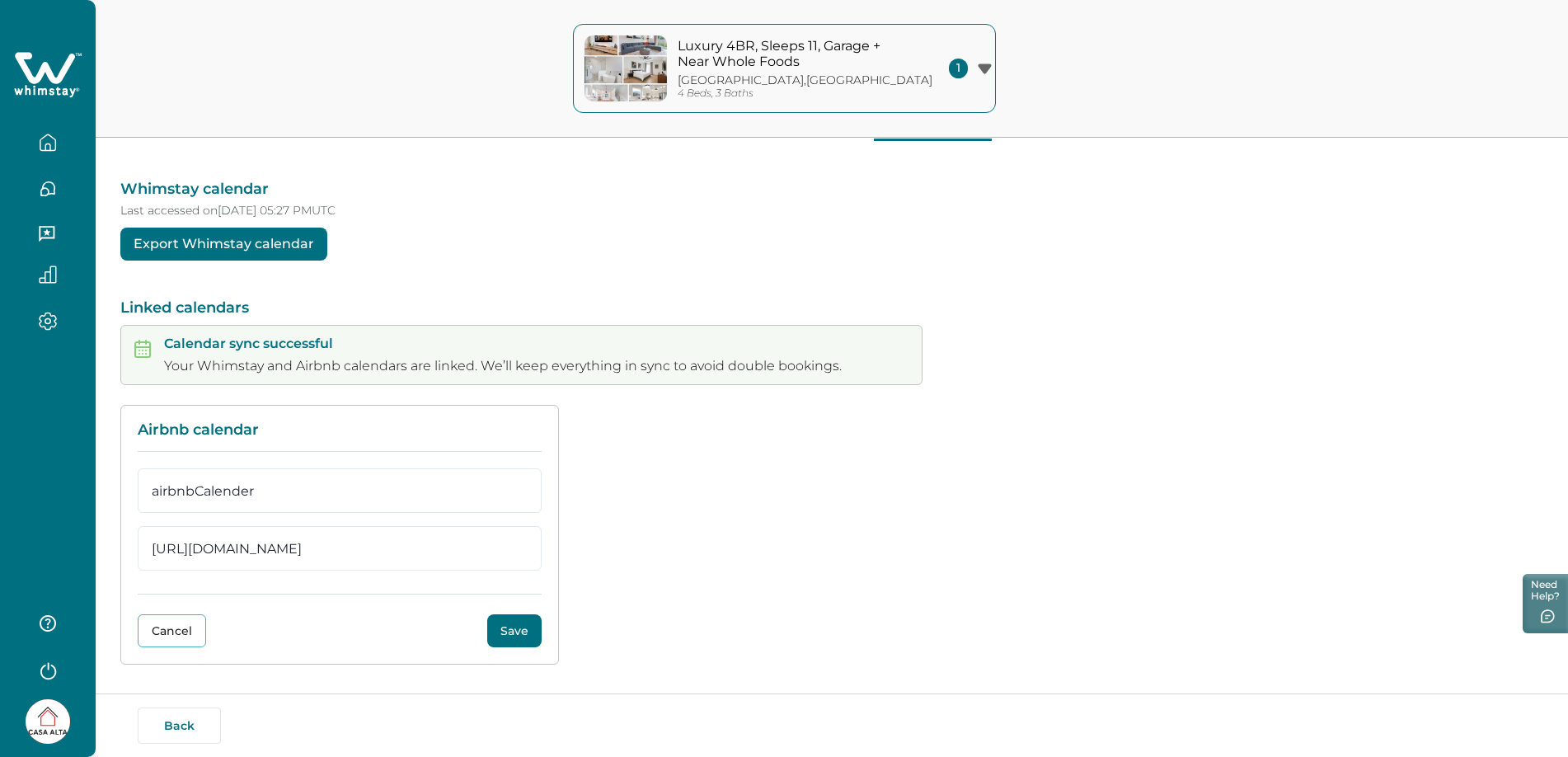
click at [508, 638] on button "Save" at bounding box center [514, 632] width 54 height 33
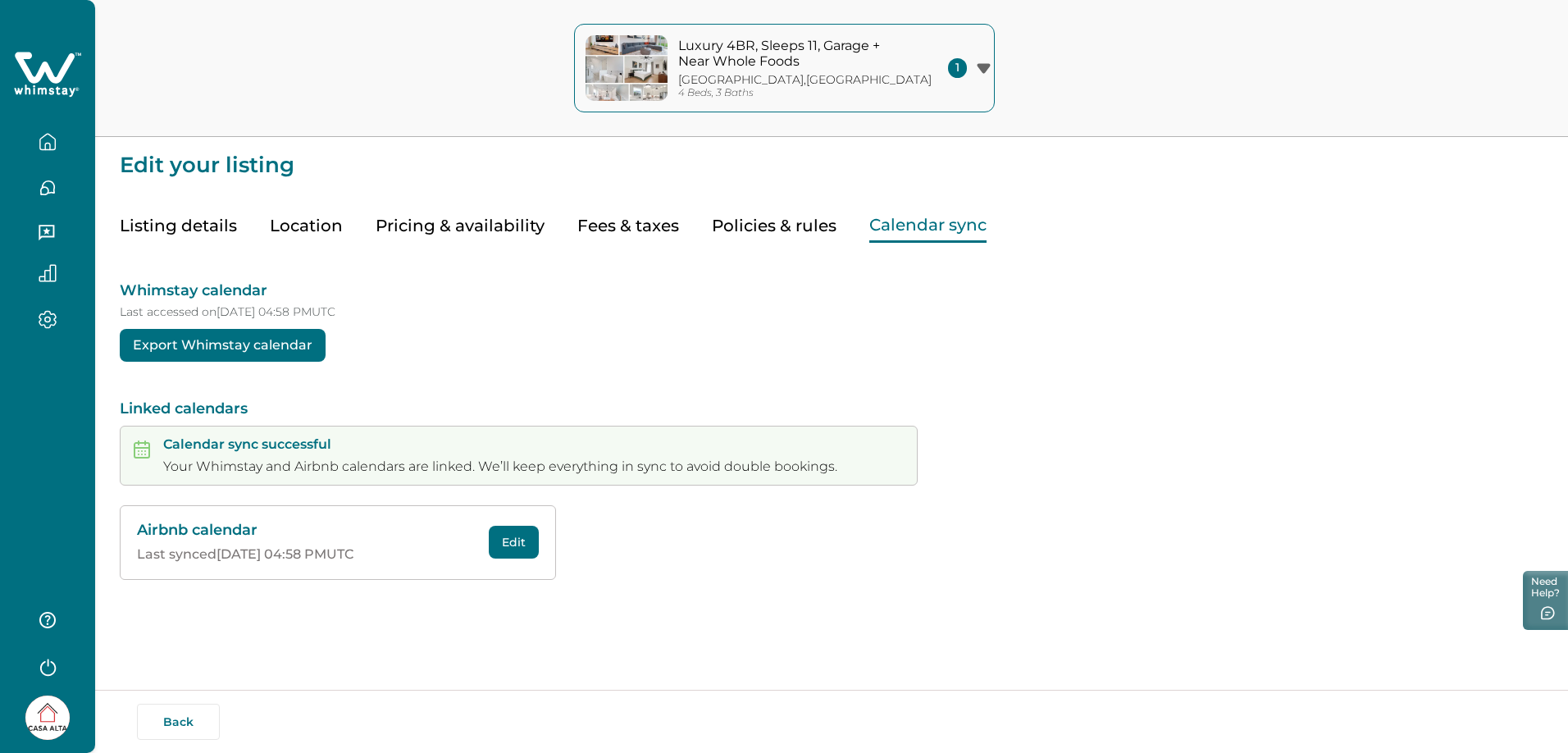
click at [430, 229] on button "Pricing & availability" at bounding box center [460, 226] width 169 height 34
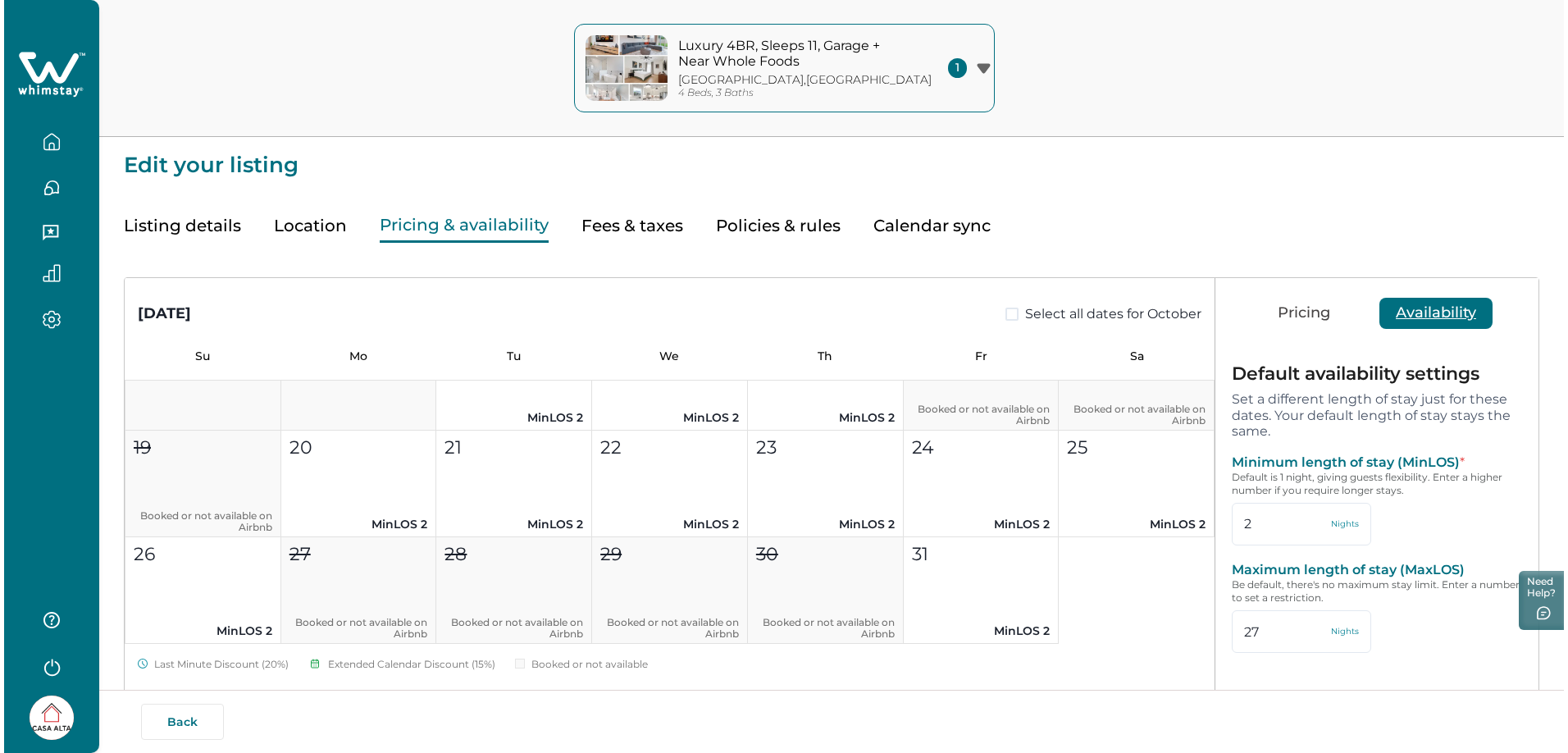
scroll to position [272, 0]
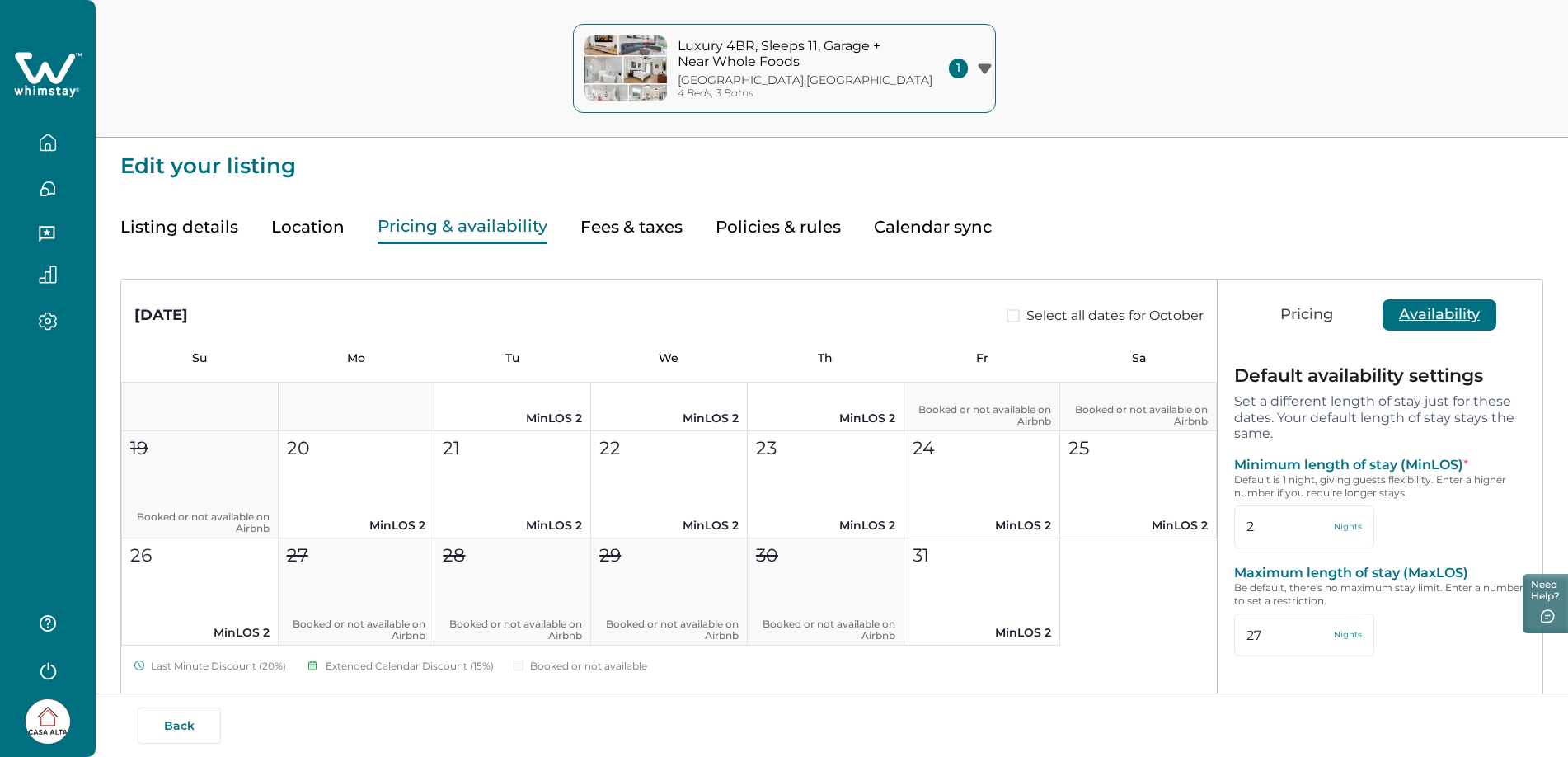
click at [900, 233] on button "Calendar sync" at bounding box center [932, 227] width 118 height 34
